Goal: Task Accomplishment & Management: Manage account settings

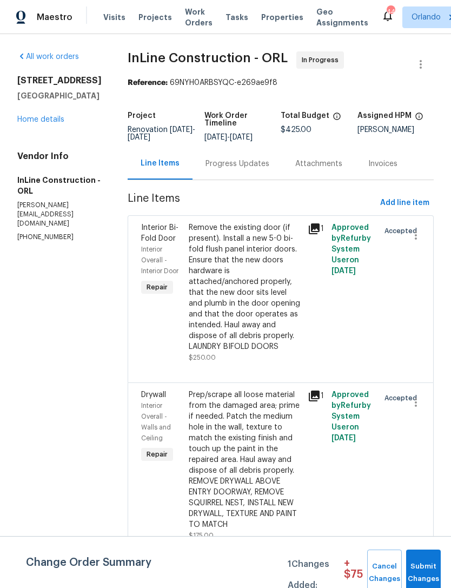
scroll to position [2, 0]
click at [255, 162] on div "Progress Updates" at bounding box center [238, 164] width 64 height 11
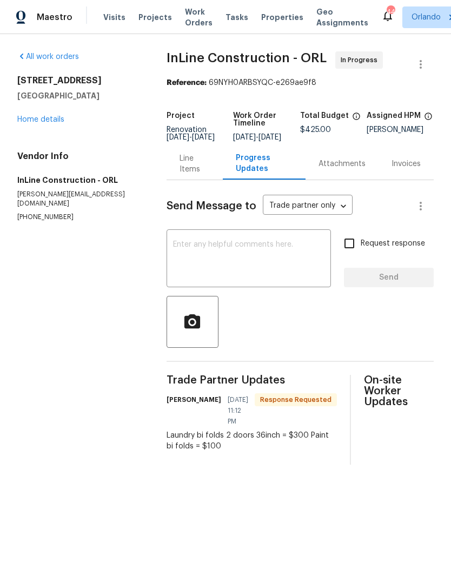
click at [198, 169] on div "Line Items" at bounding box center [195, 164] width 30 height 22
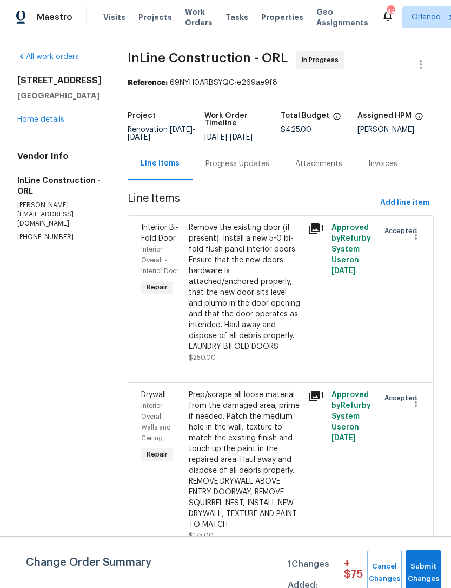
scroll to position [4, 0]
click at [285, 308] on div "Remove the existing door (if present). Install a new 5-0 bi-fold flush panel in…" at bounding box center [245, 287] width 113 height 130
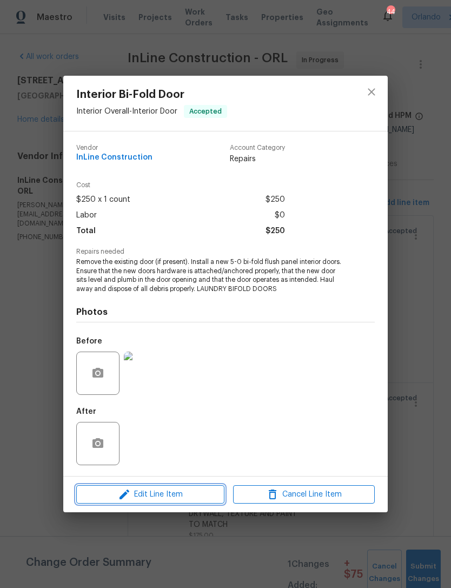
click at [200, 493] on span "Edit Line Item" at bounding box center [151, 495] width 142 height 14
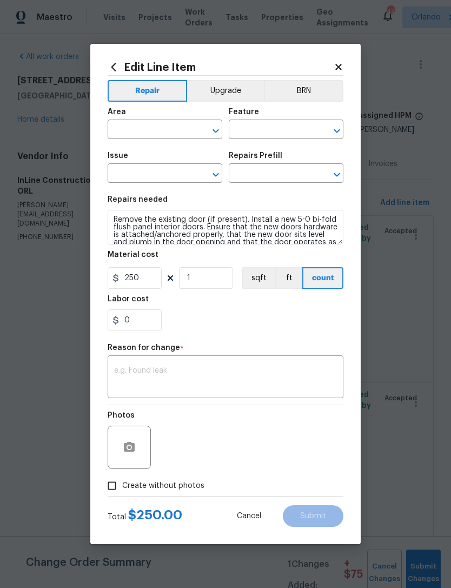
type input "Interior Overall"
type input "Interior Door"
type input "Interior Bi-Fold Door"
type input "Install New Bi-fold Doors (5-0) $299.49"
click at [152, 284] on input "250" at bounding box center [135, 278] width 54 height 22
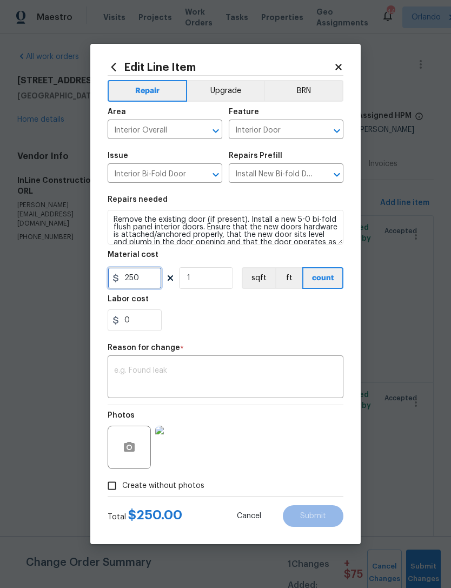
click at [151, 284] on input "250" at bounding box center [135, 278] width 54 height 22
click at [322, 331] on div "0" at bounding box center [226, 320] width 236 height 22
click at [147, 275] on input "4000" at bounding box center [135, 278] width 54 height 22
type input "400"
click at [293, 357] on div "Reason for change *" at bounding box center [226, 351] width 236 height 14
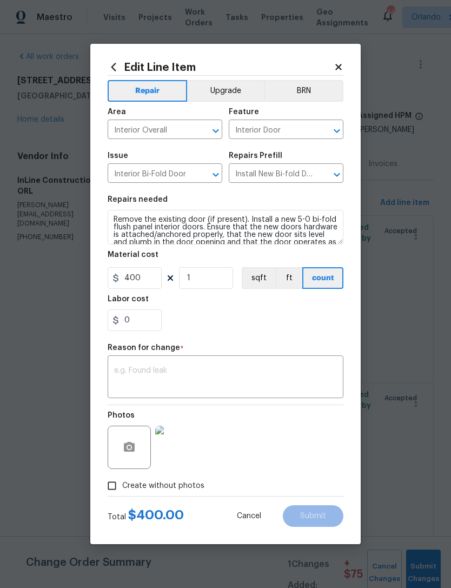
click at [296, 384] on textarea at bounding box center [225, 378] width 223 height 23
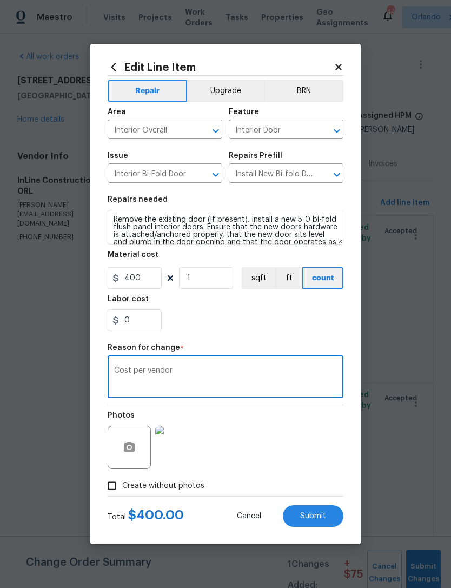
type textarea "Cost per vendor"
click at [322, 510] on button "Submit" at bounding box center [313, 516] width 61 height 22
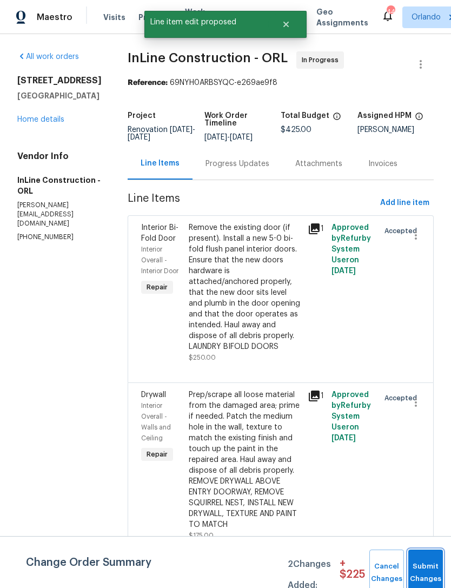
click at [427, 568] on button "Submit Changes" at bounding box center [425, 573] width 35 height 47
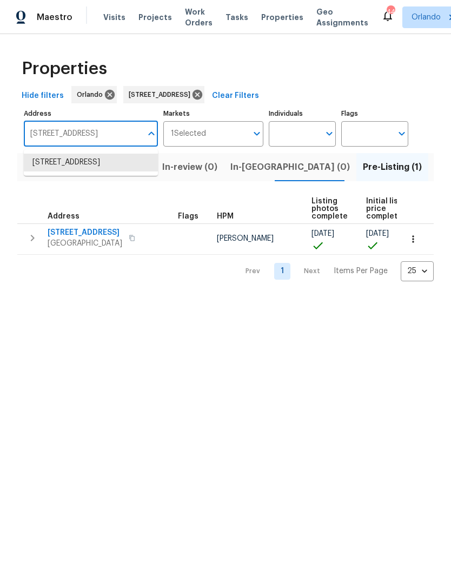
click at [121, 138] on input "[STREET_ADDRESS]" at bounding box center [83, 133] width 118 height 25
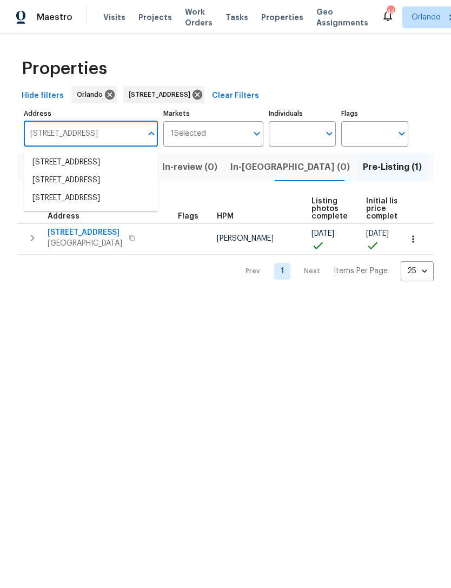
click at [39, 134] on input "[STREET_ADDRESS]" at bounding box center [83, 133] width 118 height 25
type input "[GEOGRAPHIC_DATA][STREET_ADDRESS]"
click at [48, 225] on li "[STREET_ADDRESS]" at bounding box center [91, 216] width 134 height 18
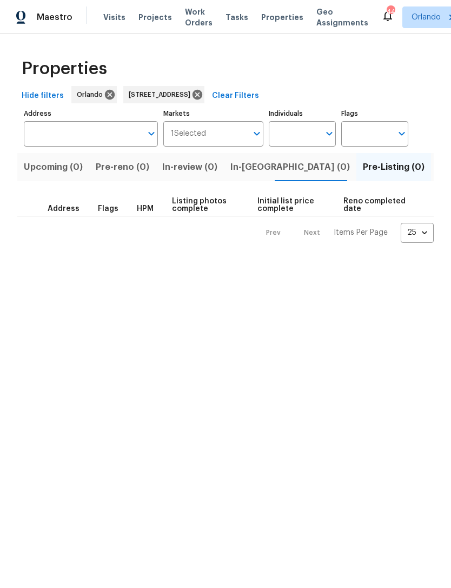
type input "[STREET_ADDRESS]"
click at [438, 160] on span "Listed (1)" at bounding box center [457, 167] width 39 height 15
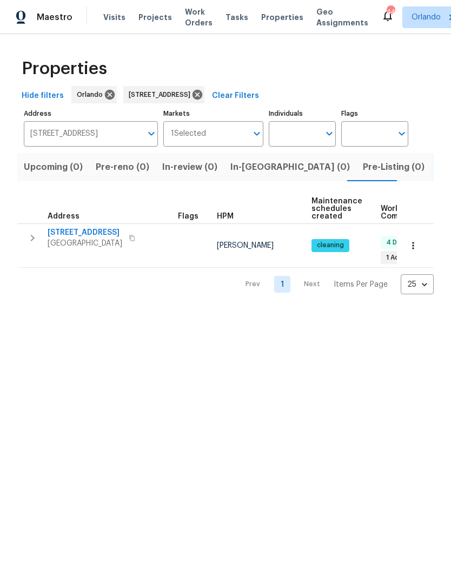
click at [61, 228] on span "[STREET_ADDRESS]" at bounding box center [85, 232] width 75 height 11
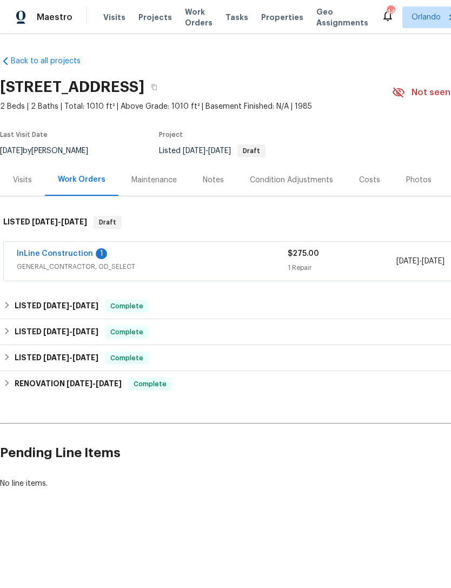
click at [44, 258] on link "InLine Construction" at bounding box center [55, 254] width 76 height 8
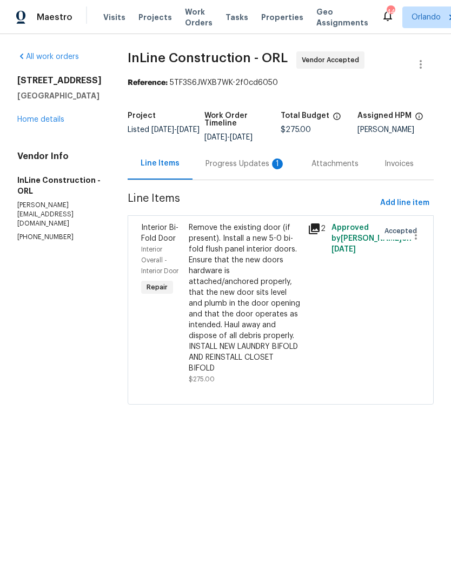
click at [262, 166] on div "Progress Updates 1" at bounding box center [246, 164] width 80 height 11
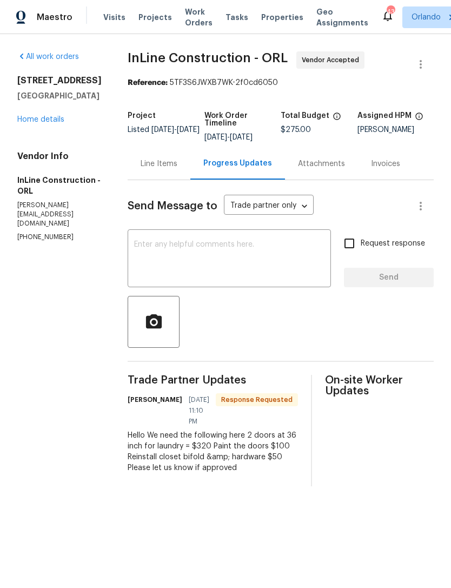
click at [177, 163] on div "Line Items" at bounding box center [159, 164] width 37 height 11
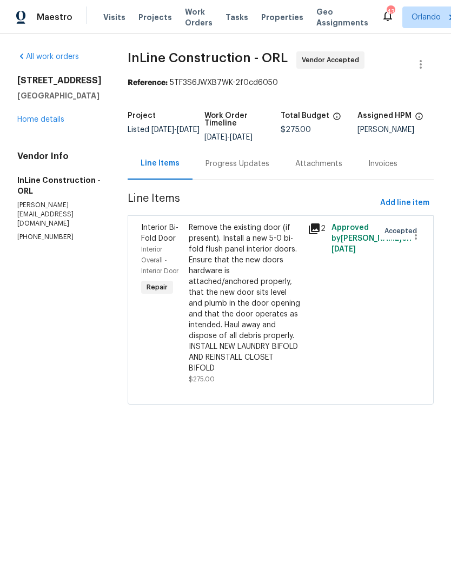
click at [280, 285] on div "Remove the existing door (if present). Install a new 5-0 bi-fold flush panel in…" at bounding box center [245, 297] width 113 height 151
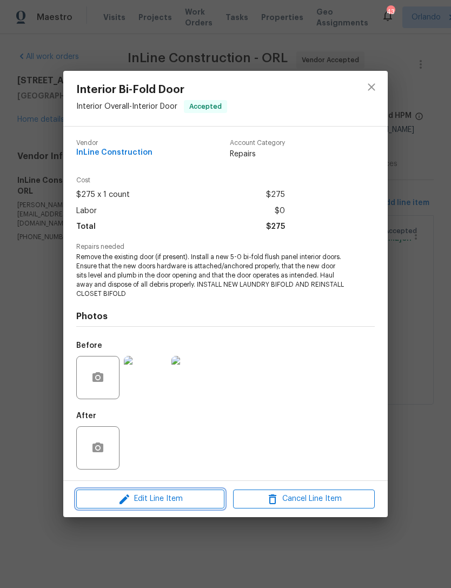
click at [199, 498] on span "Edit Line Item" at bounding box center [151, 499] width 142 height 14
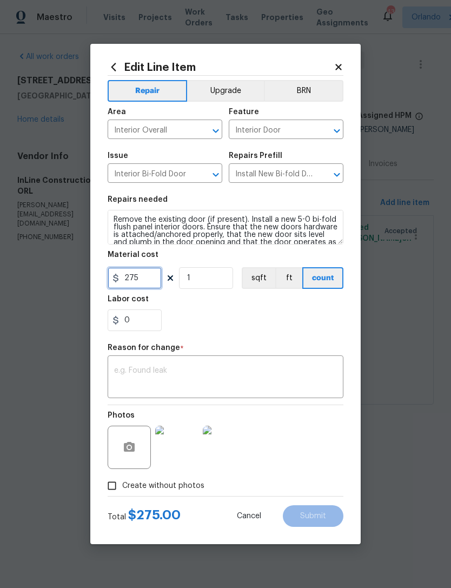
click at [147, 281] on input "275" at bounding box center [135, 278] width 54 height 22
type input "470"
click at [302, 368] on textarea at bounding box center [225, 378] width 223 height 23
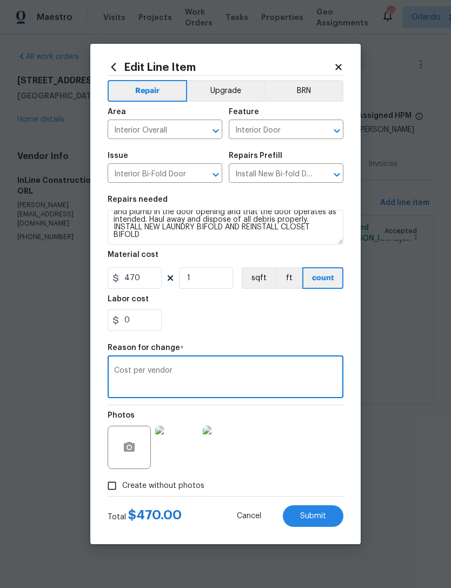
scroll to position [30, 0]
type textarea "Cost per vendor"
click at [332, 514] on button "Submit" at bounding box center [313, 516] width 61 height 22
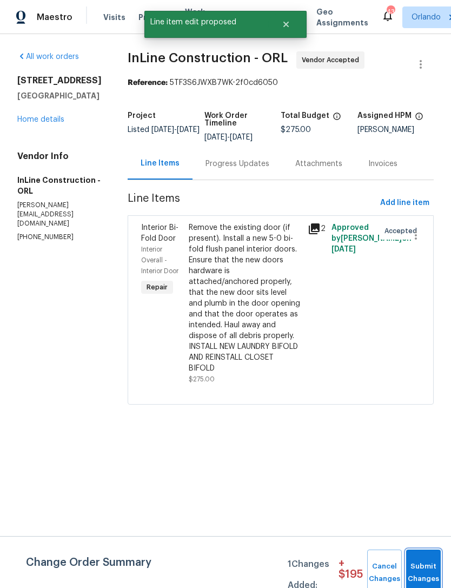
click at [427, 565] on button "Submit Changes" at bounding box center [423, 573] width 35 height 47
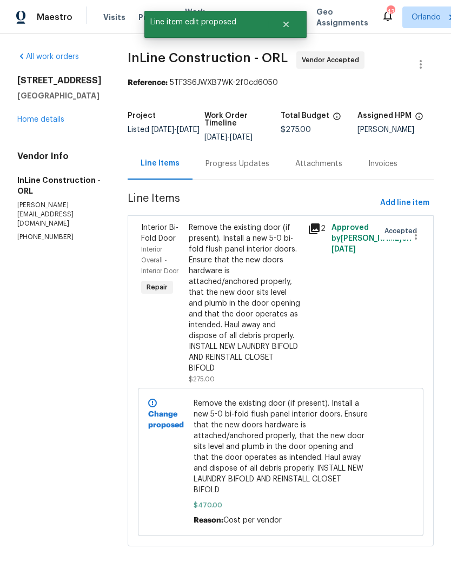
click at [242, 168] on div "Progress Updates" at bounding box center [238, 164] width 64 height 11
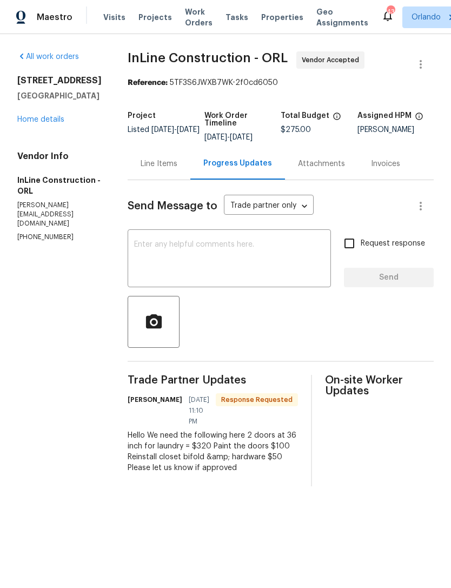
click at [164, 165] on div "Line Items" at bounding box center [159, 164] width 37 height 11
